Goal: Task Accomplishment & Management: Complete application form

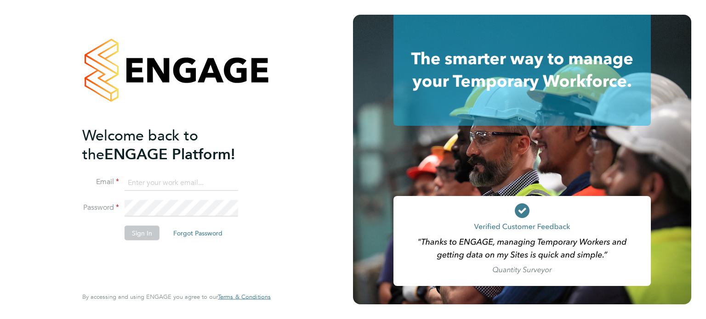
type input "vicky.egan@randstadcpe.com"
click at [145, 231] on button "Sign In" at bounding box center [141, 233] width 35 height 15
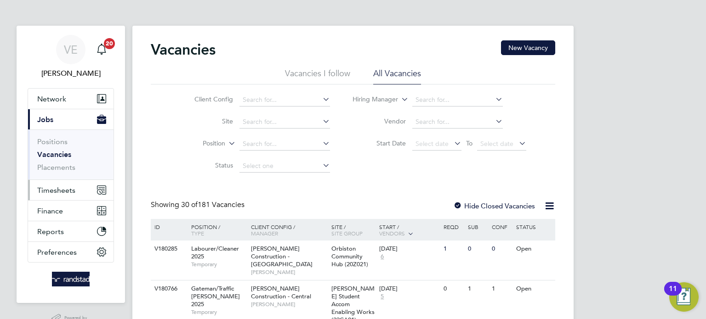
click at [66, 190] on span "Timesheets" at bounding box center [56, 190] width 38 height 9
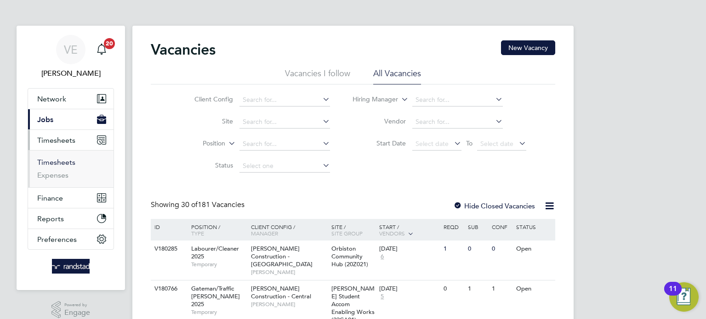
click at [63, 164] on link "Timesheets" at bounding box center [56, 162] width 38 height 9
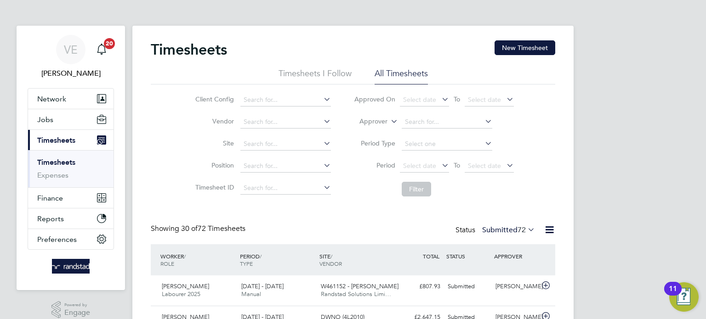
click at [528, 43] on button "New Timesheet" at bounding box center [524, 47] width 61 height 15
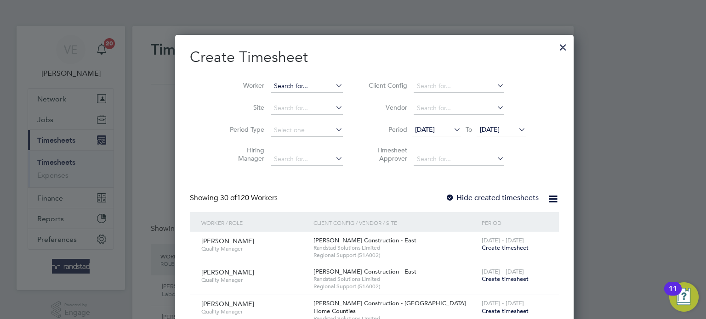
click at [292, 85] on input at bounding box center [307, 86] width 72 height 13
click at [301, 118] on li "[PERSON_NAME]" at bounding box center [289, 123] width 80 height 12
type input "[PERSON_NAME]"
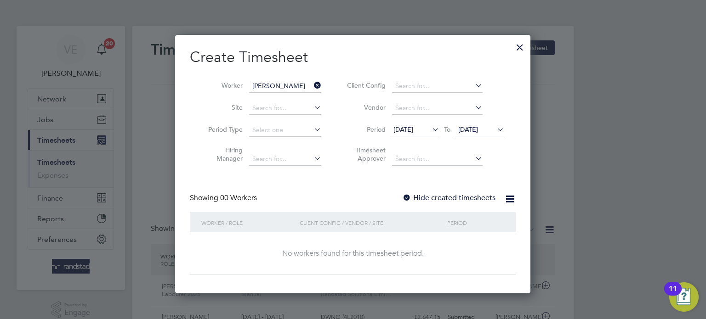
click at [498, 117] on li "Vendor" at bounding box center [424, 108] width 183 height 22
click at [478, 126] on span "[DATE]" at bounding box center [468, 129] width 20 height 8
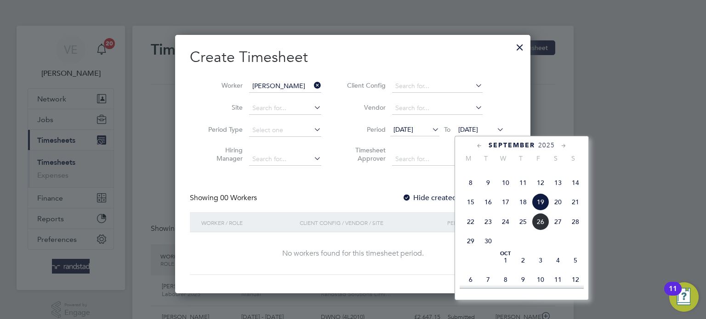
click at [572, 211] on span "21" at bounding box center [574, 201] width 17 height 17
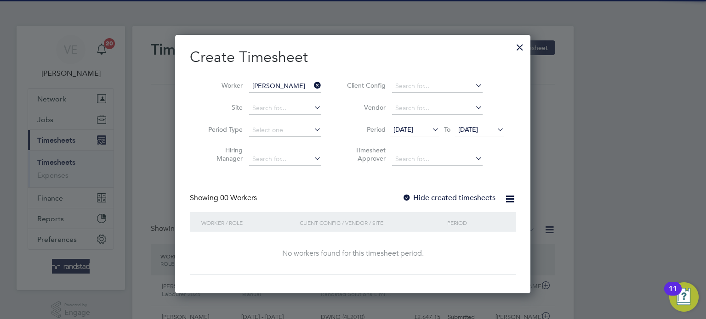
click at [458, 193] on label "Hide created timesheets" at bounding box center [448, 197] width 93 height 9
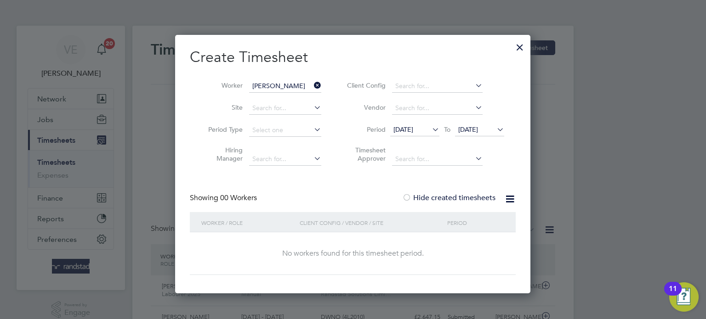
click at [423, 134] on span "[DATE]" at bounding box center [414, 130] width 49 height 12
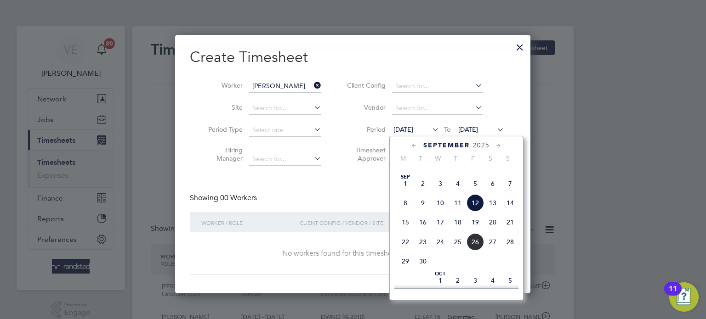
click at [406, 231] on span "15" at bounding box center [404, 222] width 17 height 17
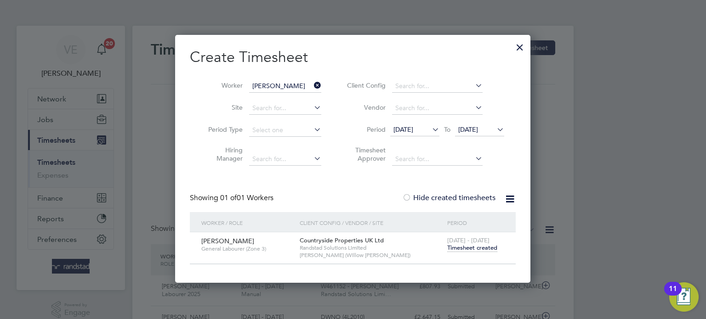
click at [474, 245] on span "Timesheet created" at bounding box center [472, 248] width 50 height 8
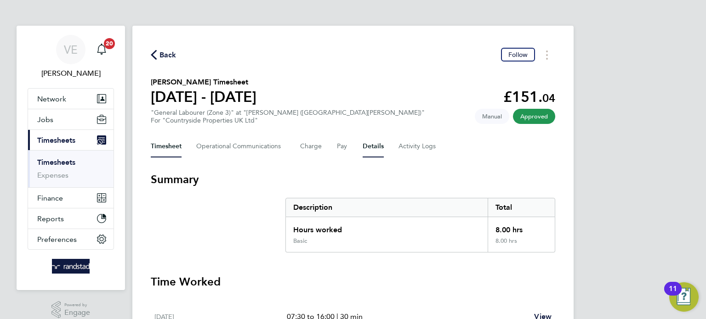
click at [364, 146] on button "Details" at bounding box center [372, 147] width 21 height 22
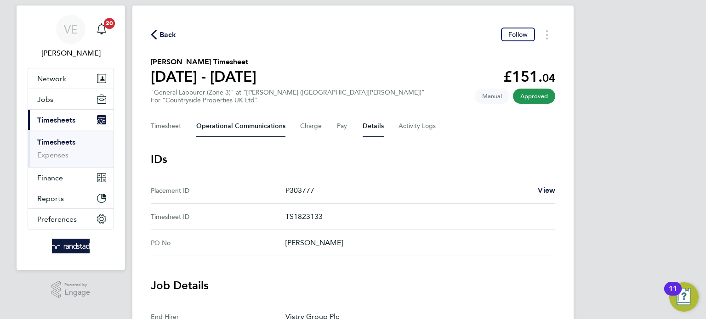
click at [250, 130] on Communications-tab "Operational Communications" at bounding box center [240, 126] width 89 height 22
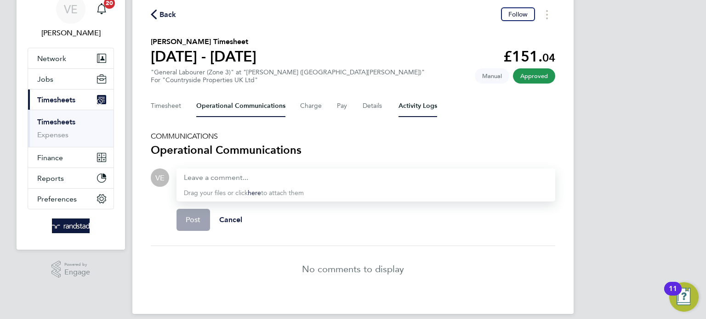
click at [418, 104] on Logs-tab "Activity Logs" at bounding box center [417, 106] width 39 height 22
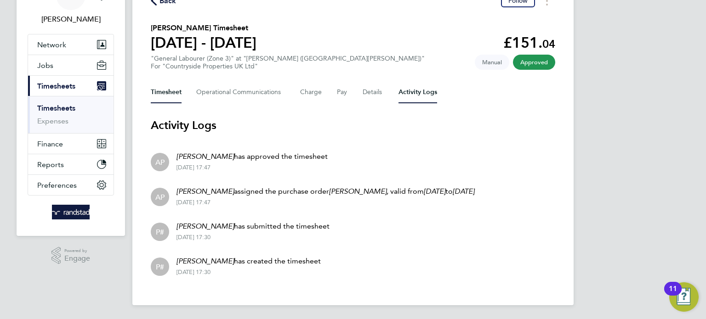
click at [173, 90] on button "Timesheet" at bounding box center [166, 92] width 31 height 22
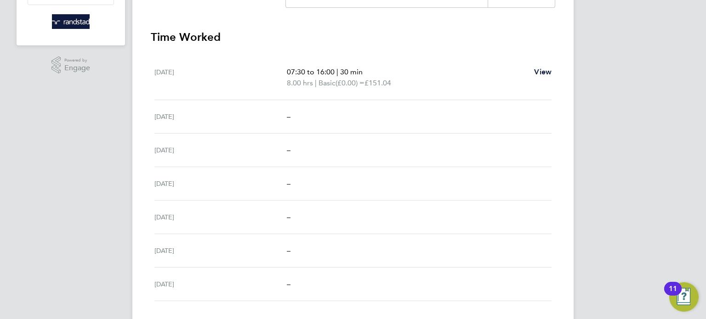
scroll to position [305, 0]
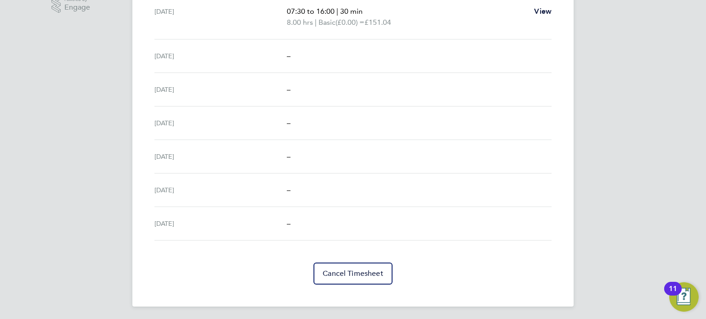
click at [336, 256] on section "Time Worked [DATE] 07:30 to 16:00 | 30 min 8.00 hrs | Basic (£0.00) = £151.04 V…" at bounding box center [353, 127] width 404 height 316
click at [337, 259] on section "Time Worked [DATE] 07:30 to 16:00 | 30 min 8.00 hrs | Basic (£0.00) = £151.04 V…" at bounding box center [353, 127] width 404 height 316
click at [340, 269] on span "Cancel Timesheet" at bounding box center [352, 273] width 61 height 9
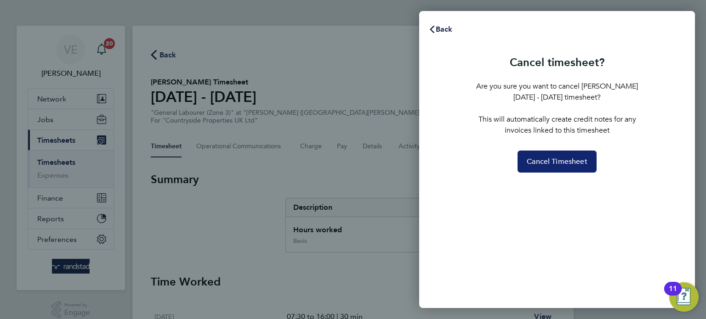
click at [548, 161] on span "Cancel Timesheet" at bounding box center [556, 161] width 61 height 9
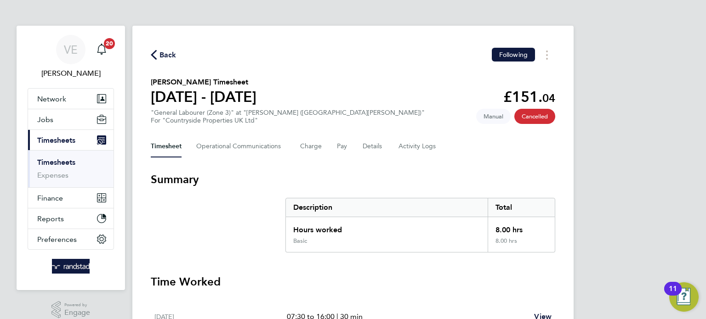
click at [156, 56] on icon "button" at bounding box center [154, 55] width 6 height 10
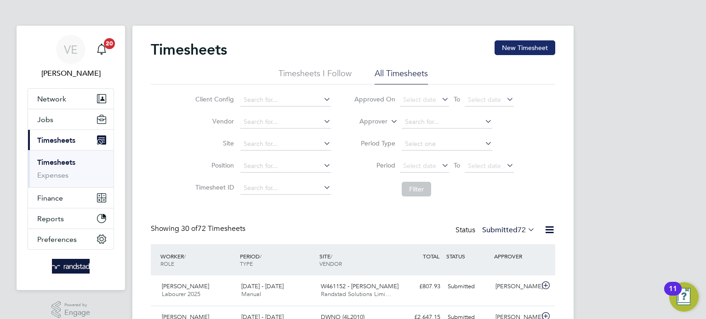
click at [497, 42] on button "New Timesheet" at bounding box center [524, 47] width 61 height 15
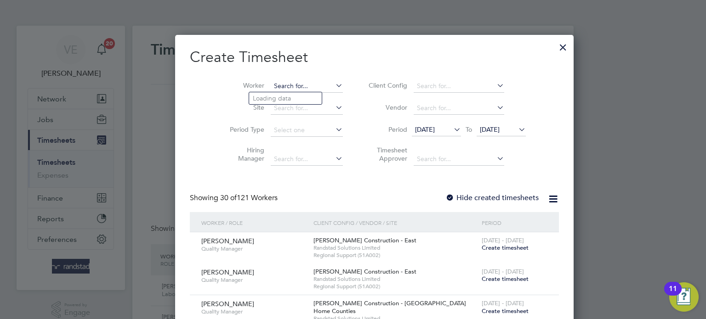
click at [271, 86] on input at bounding box center [307, 86] width 72 height 13
click at [268, 125] on li "Ifean yi Aniagoh" at bounding box center [289, 123] width 80 height 12
type input "[PERSON_NAME]"
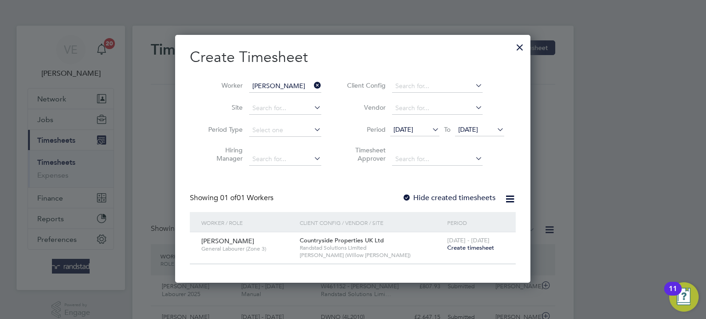
click at [474, 248] on span "Create timesheet" at bounding box center [470, 248] width 47 height 8
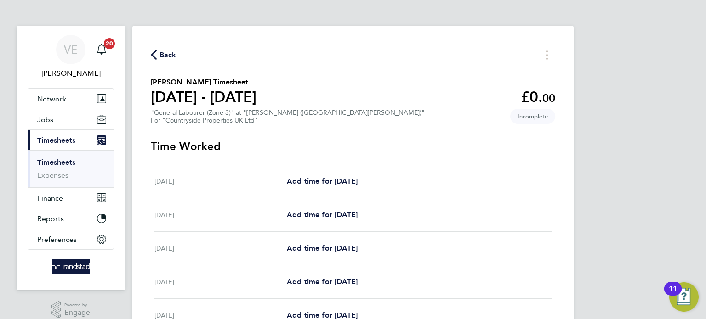
click at [305, 172] on div "Mon 15 Sep Add time for Mon 15 Sep Add time for Mon 15 Sep" at bounding box center [352, 182] width 397 height 34
click at [307, 178] on span "Add time for Mon 15 Sep" at bounding box center [322, 181] width 71 height 9
select select "30"
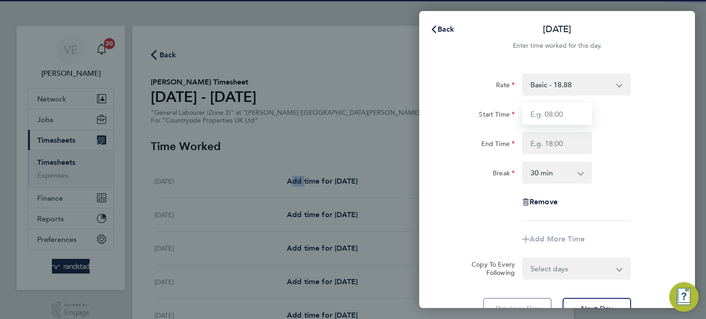
click at [551, 113] on input "Start Time" at bounding box center [557, 114] width 70 height 22
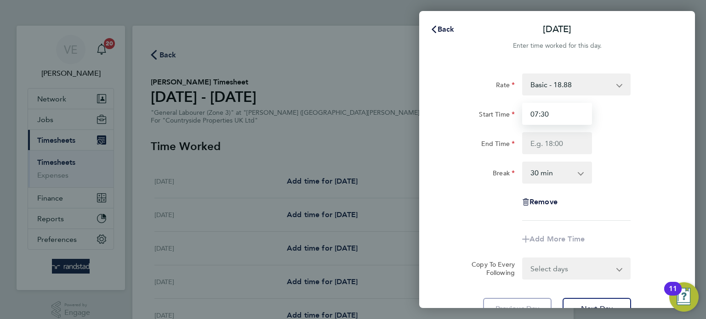
type input "07:30"
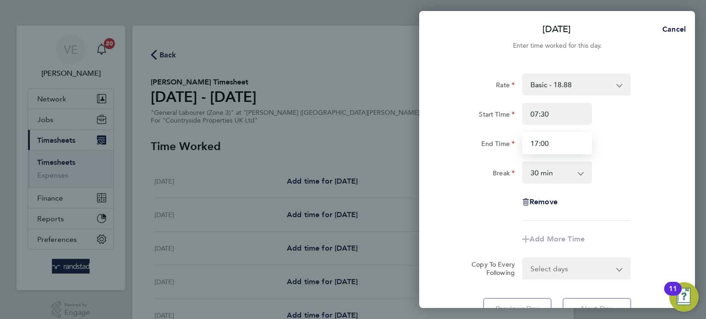
type input "17:00"
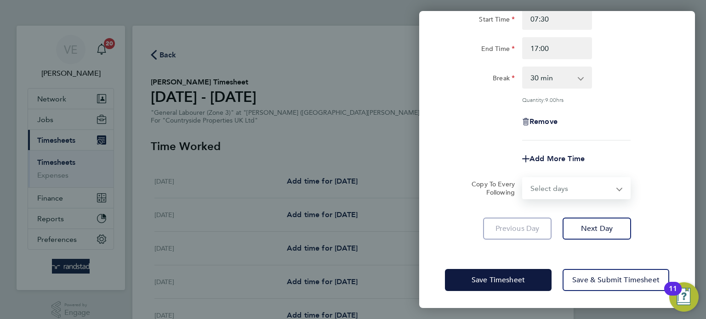
click at [586, 195] on select "Select days Day Weekday (Mon-Fri) Weekend (Sat-Sun) Tuesday Wednesday Thursday …" at bounding box center [571, 188] width 96 height 20
select select "WEEKDAY"
click at [523, 178] on select "Select days Day Weekday (Mon-Fri) Weekend (Sat-Sun) Tuesday Wednesday Thursday …" at bounding box center [571, 188] width 96 height 20
select select "2025-09-21"
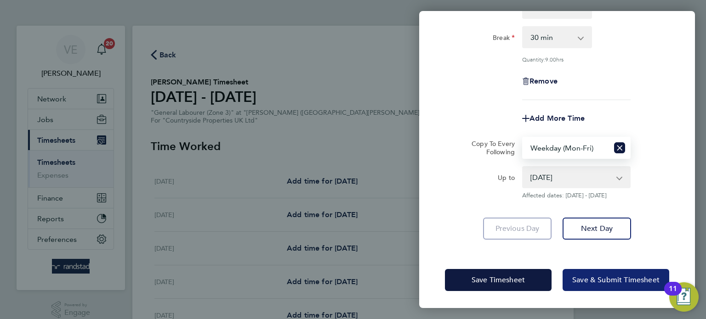
click at [612, 280] on span "Save & Submit Timesheet" at bounding box center [615, 280] width 87 height 9
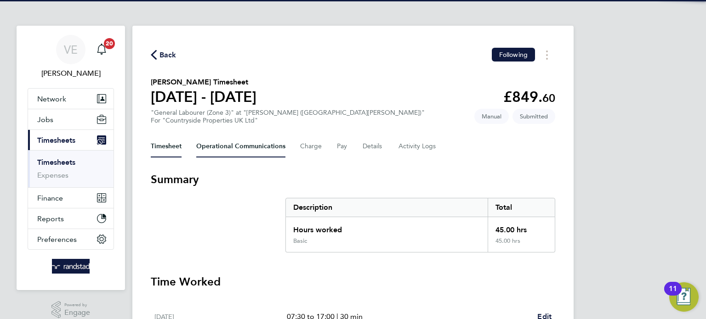
click at [213, 147] on Communications-tab "Operational Communications" at bounding box center [240, 147] width 89 height 22
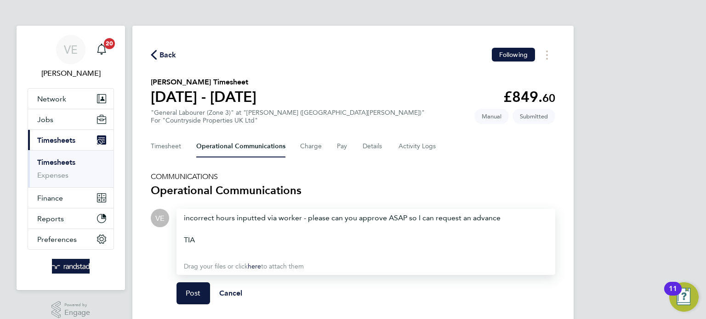
click at [243, 238] on div "TIA" at bounding box center [366, 240] width 364 height 11
click at [531, 216] on div "incorrect hours inputted via worker - please can you approve ASAP so I can requ…" at bounding box center [366, 235] width 364 height 44
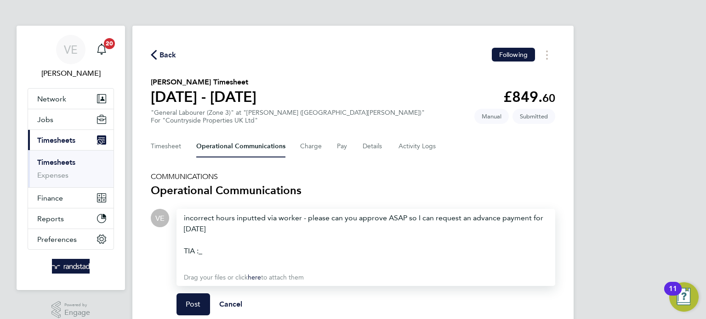
click at [360, 257] on div at bounding box center [366, 262] width 364 height 11
click at [224, 257] on div at bounding box center [366, 262] width 364 height 11
click at [220, 254] on div "TIA :_" at bounding box center [366, 251] width 364 height 11
click at [229, 249] on div "TIA :) "" at bounding box center [366, 251] width 364 height 11
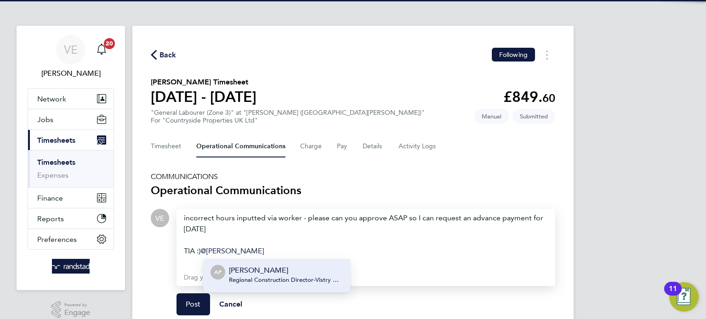
click at [246, 273] on p "[PERSON_NAME]" at bounding box center [286, 270] width 114 height 11
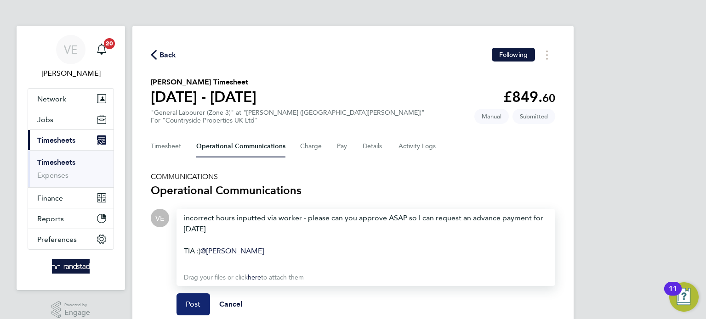
click at [197, 312] on button "Post" at bounding box center [193, 305] width 34 height 22
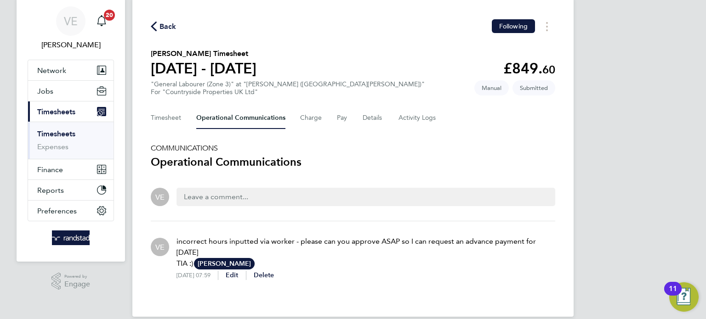
scroll to position [28, 0]
